Goal: Information Seeking & Learning: Learn about a topic

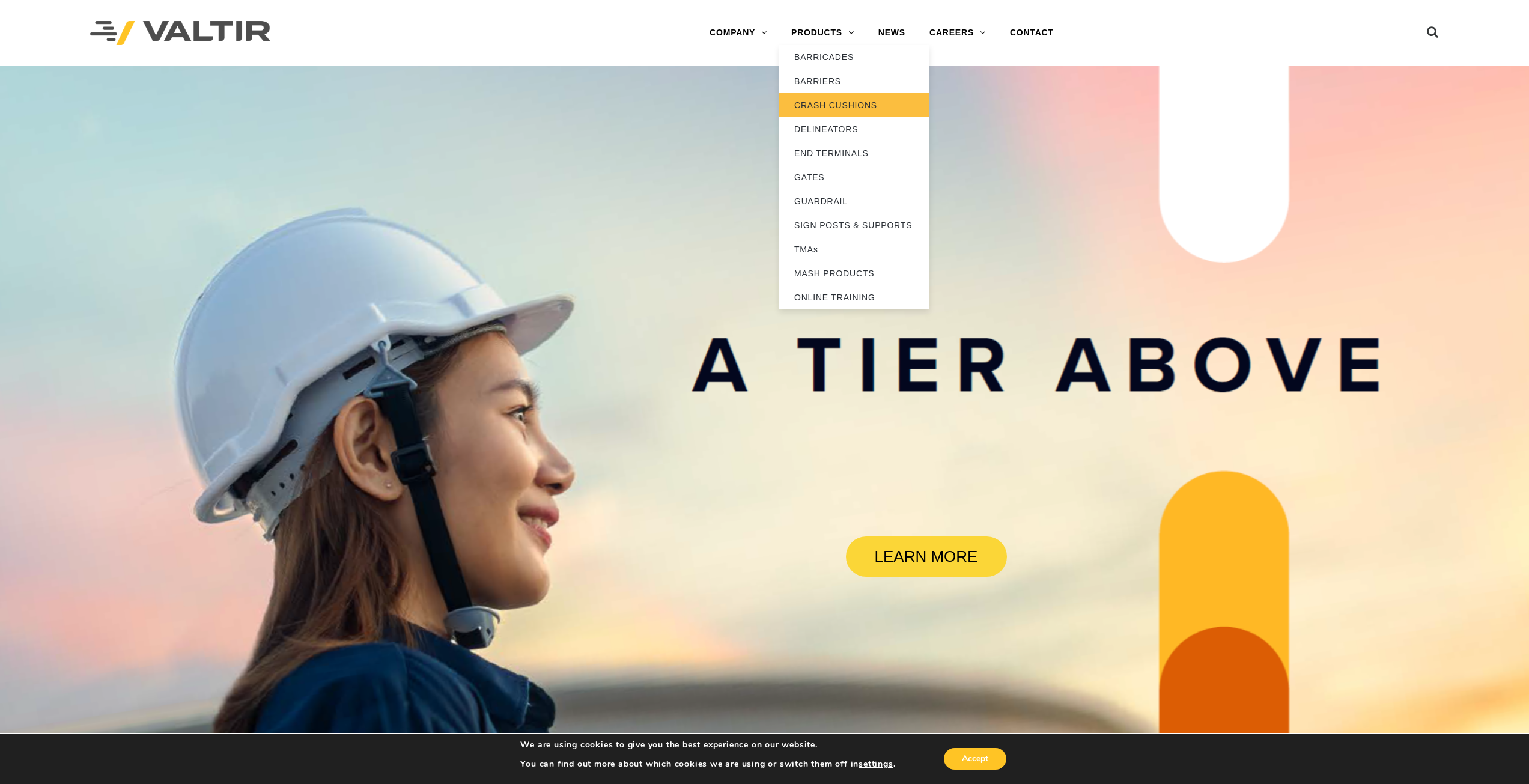
click at [829, 104] on link "CRASH CUSHIONS" at bounding box center [854, 105] width 150 height 24
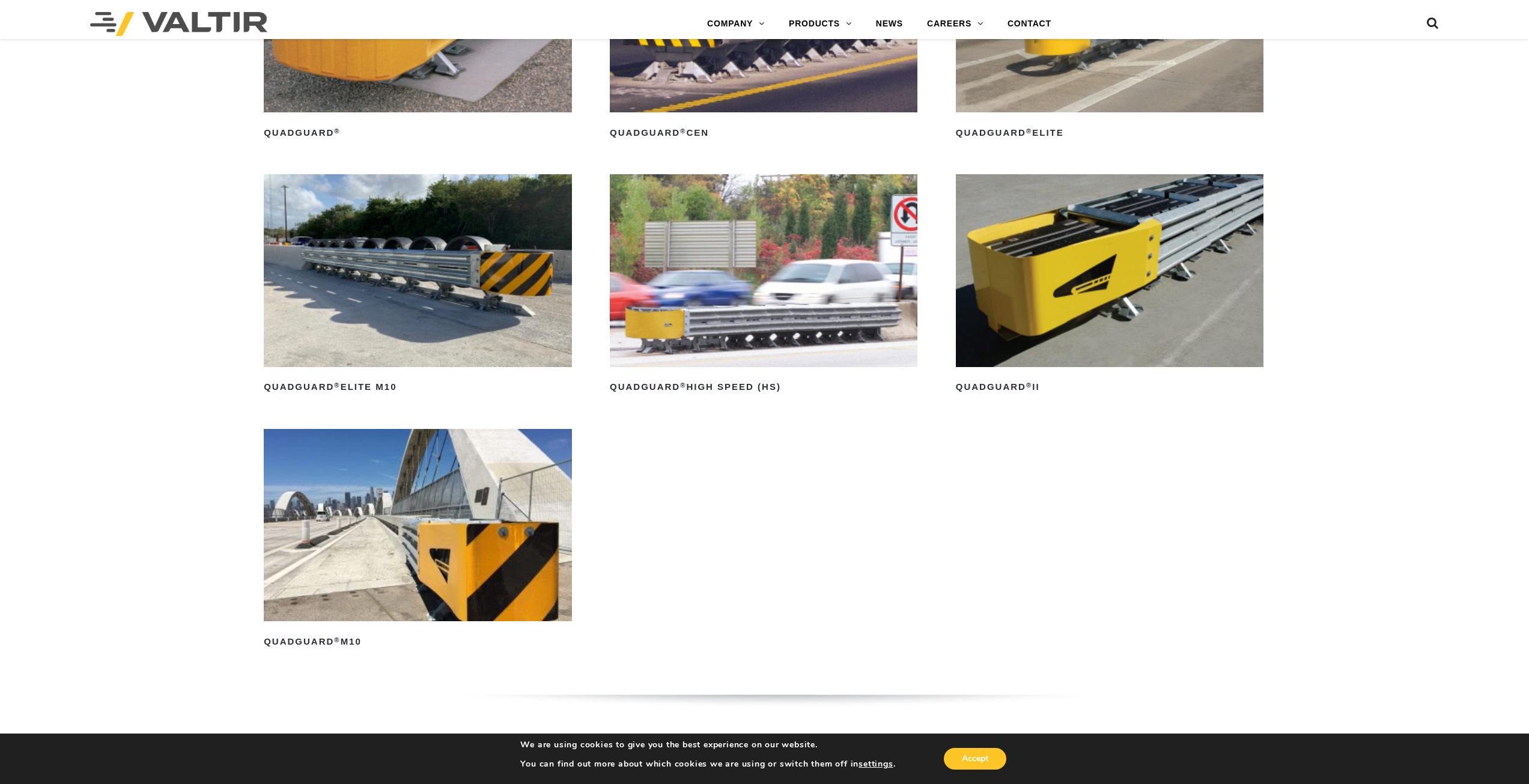
scroll to position [901, 0]
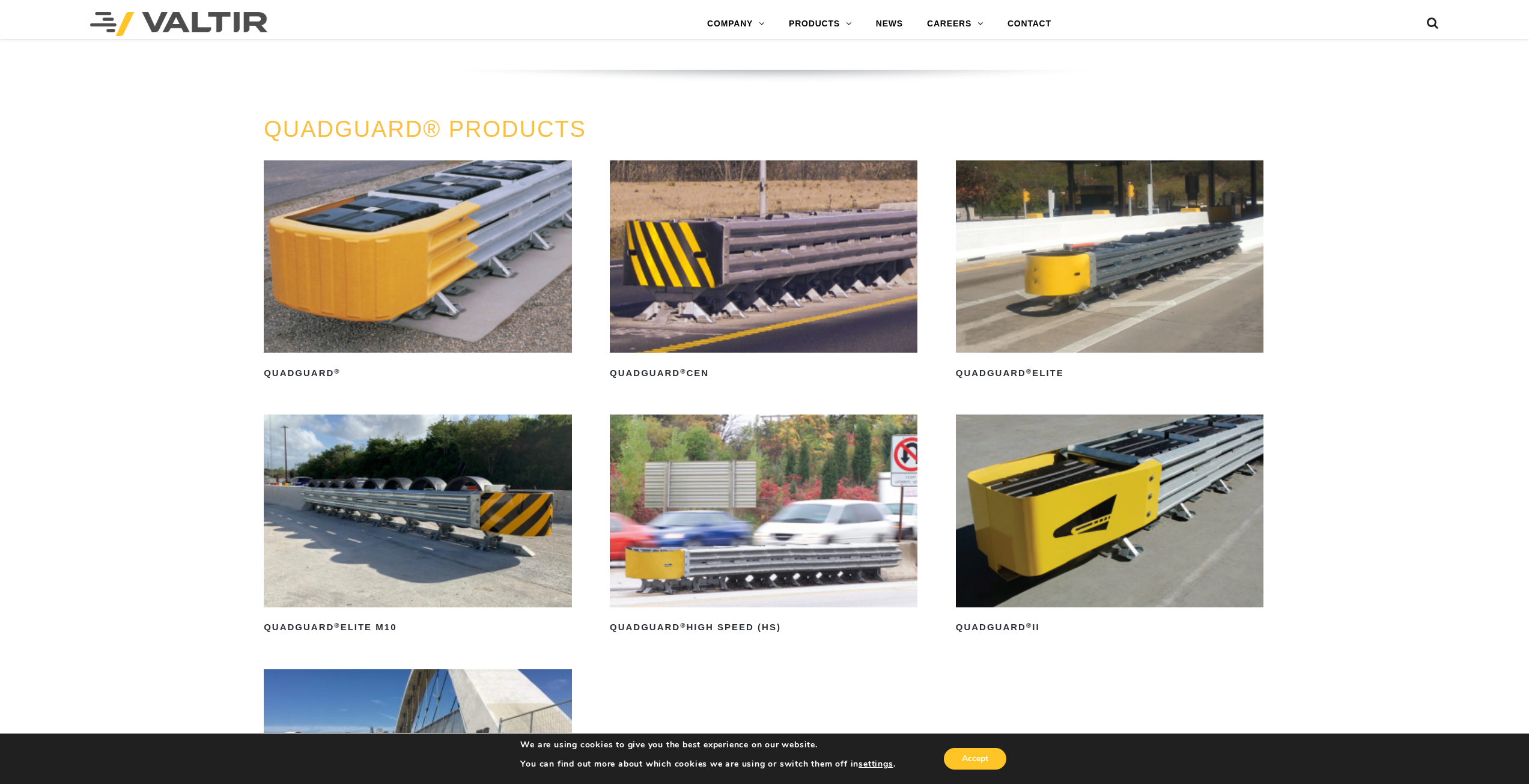
click at [424, 306] on img at bounding box center [417, 256] width 308 height 192
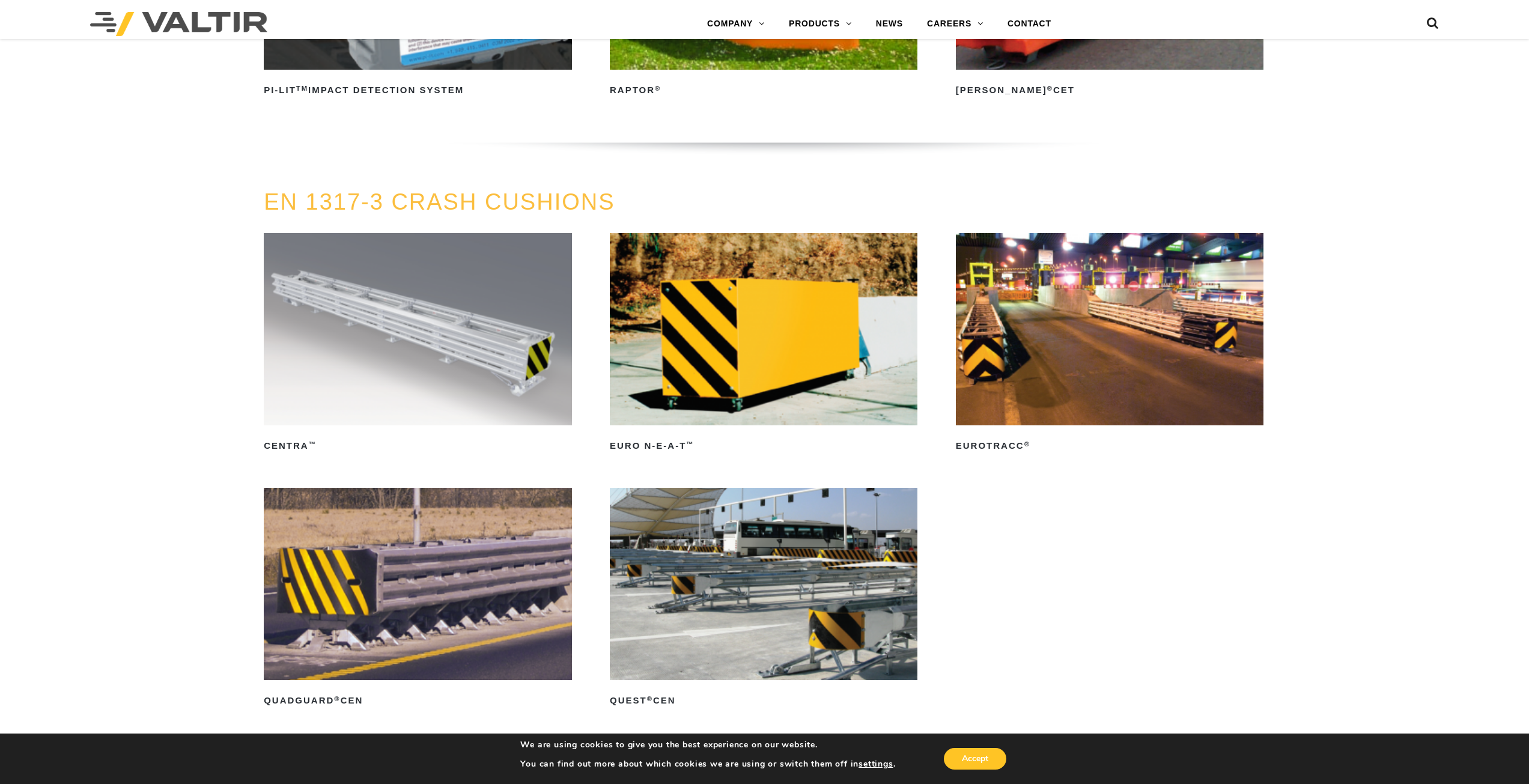
scroll to position [4491, 0]
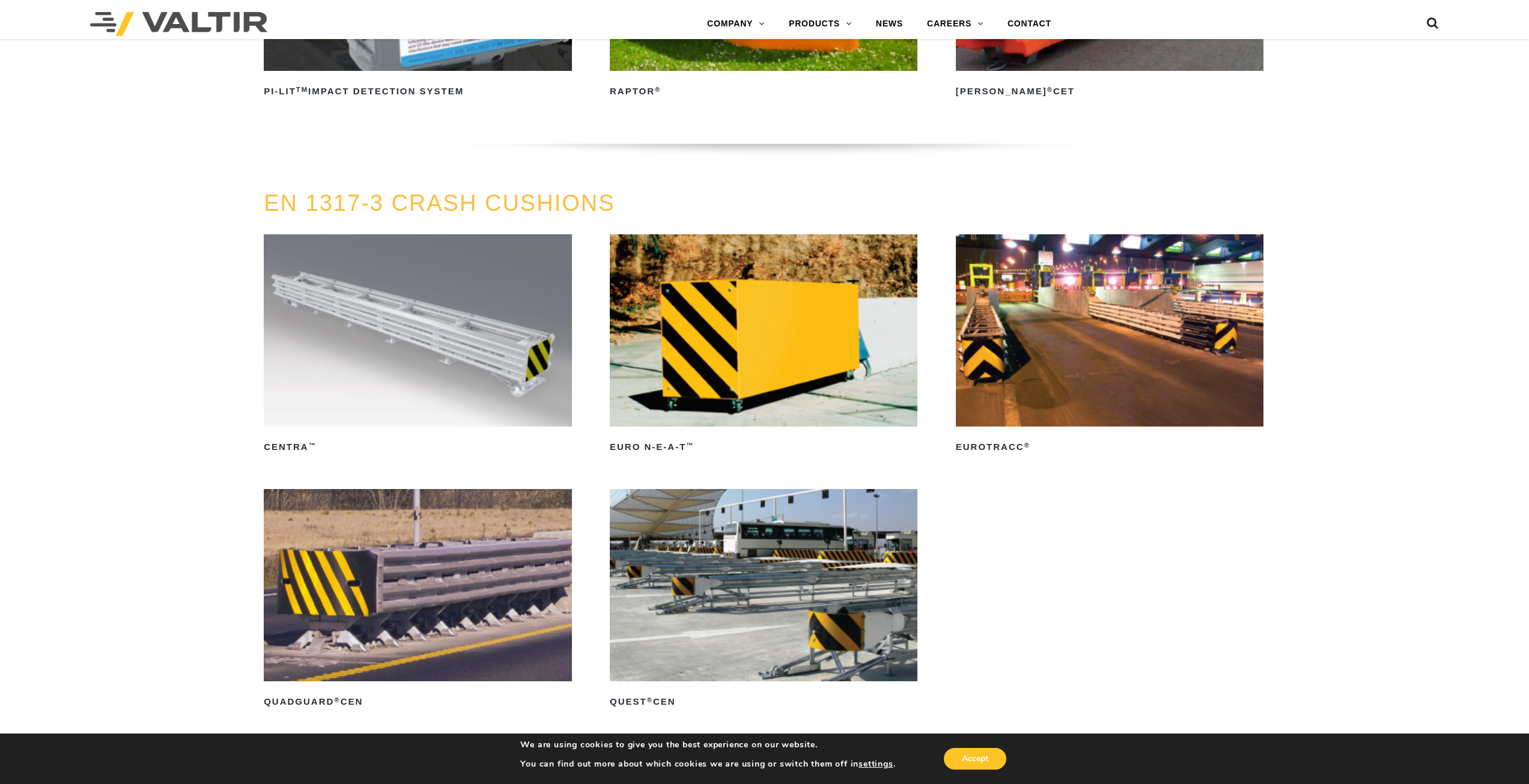
click at [412, 653] on img at bounding box center [417, 585] width 308 height 192
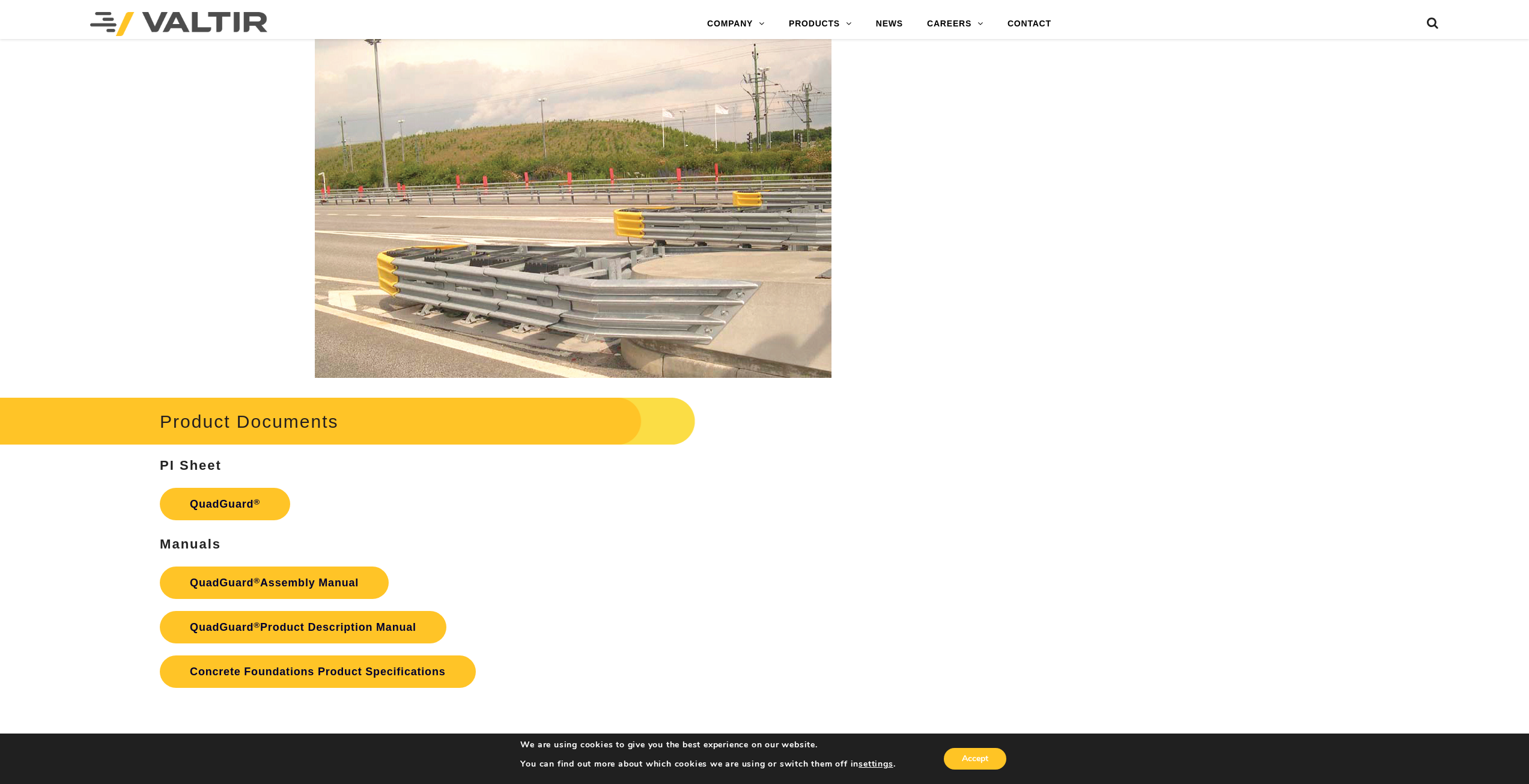
scroll to position [2404, 0]
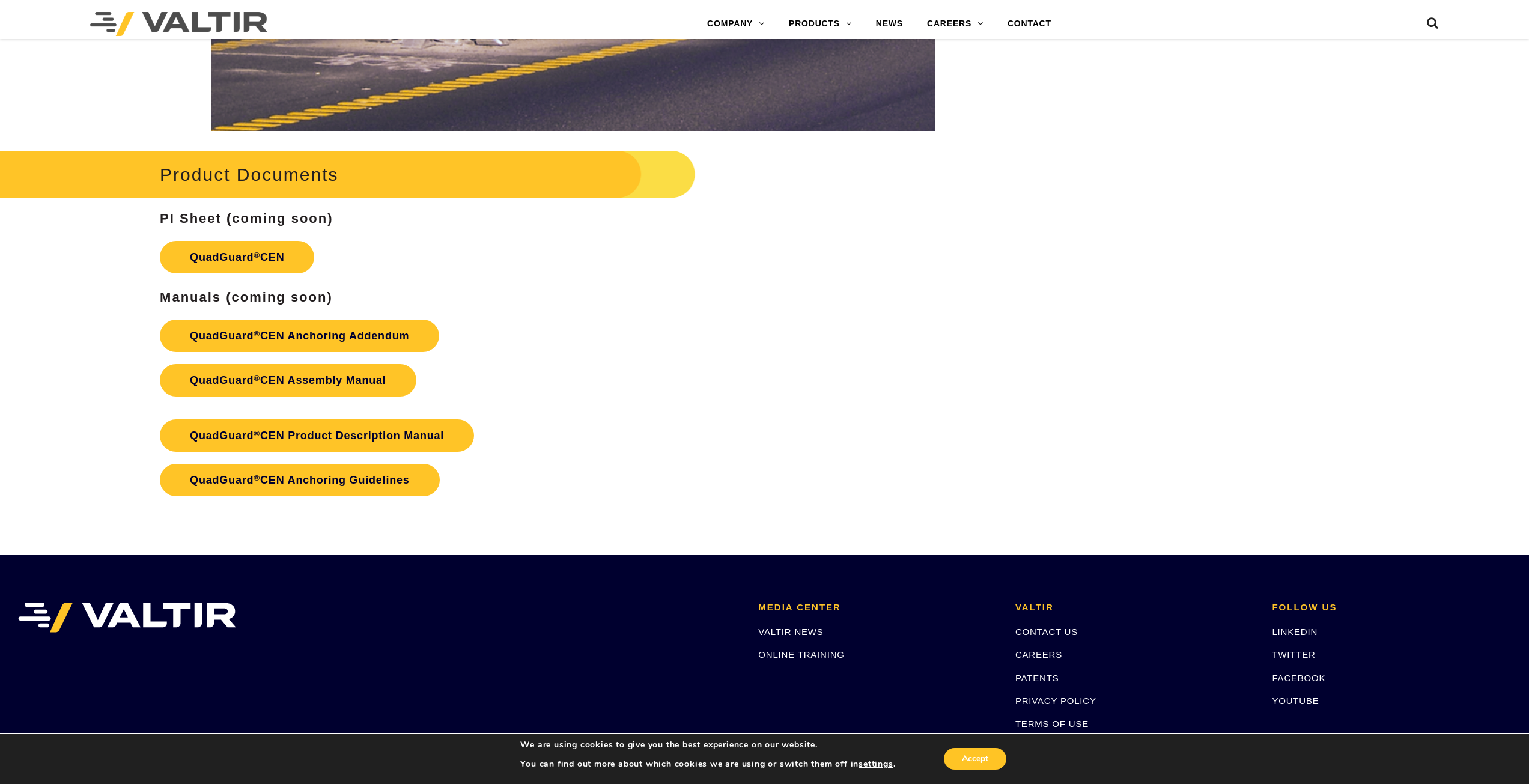
scroll to position [2103, 0]
